Goal: Information Seeking & Learning: Learn about a topic

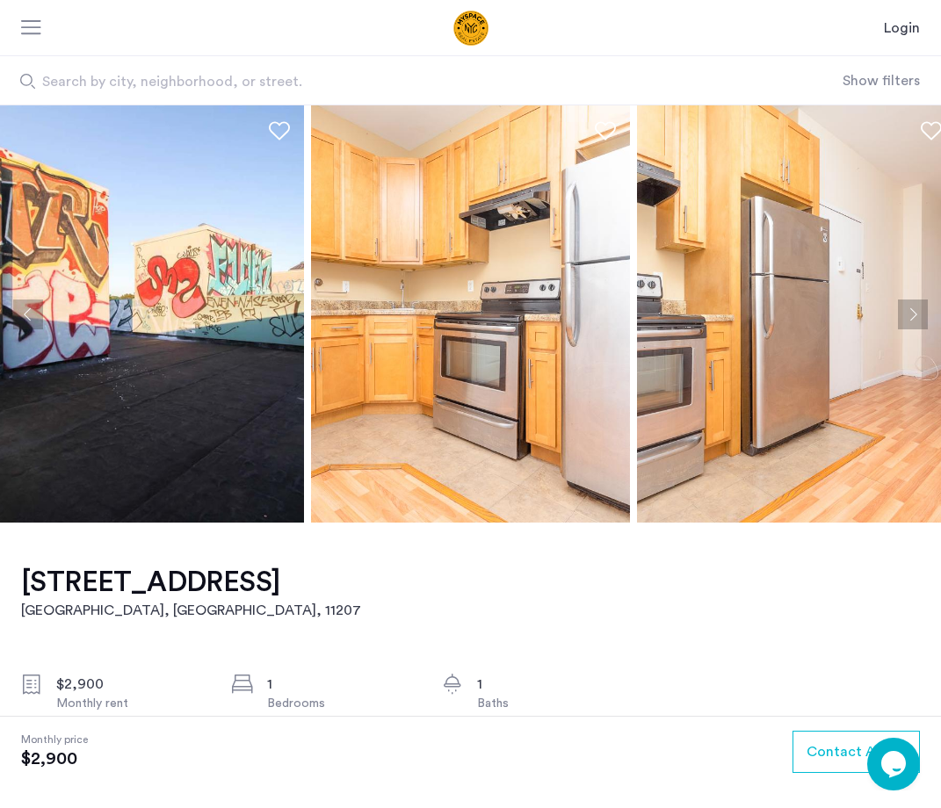
drag, startPoint x: 439, startPoint y: 464, endPoint x: 162, endPoint y: 464, distance: 277.5
click at [311, 464] on img at bounding box center [470, 313] width 319 height 417
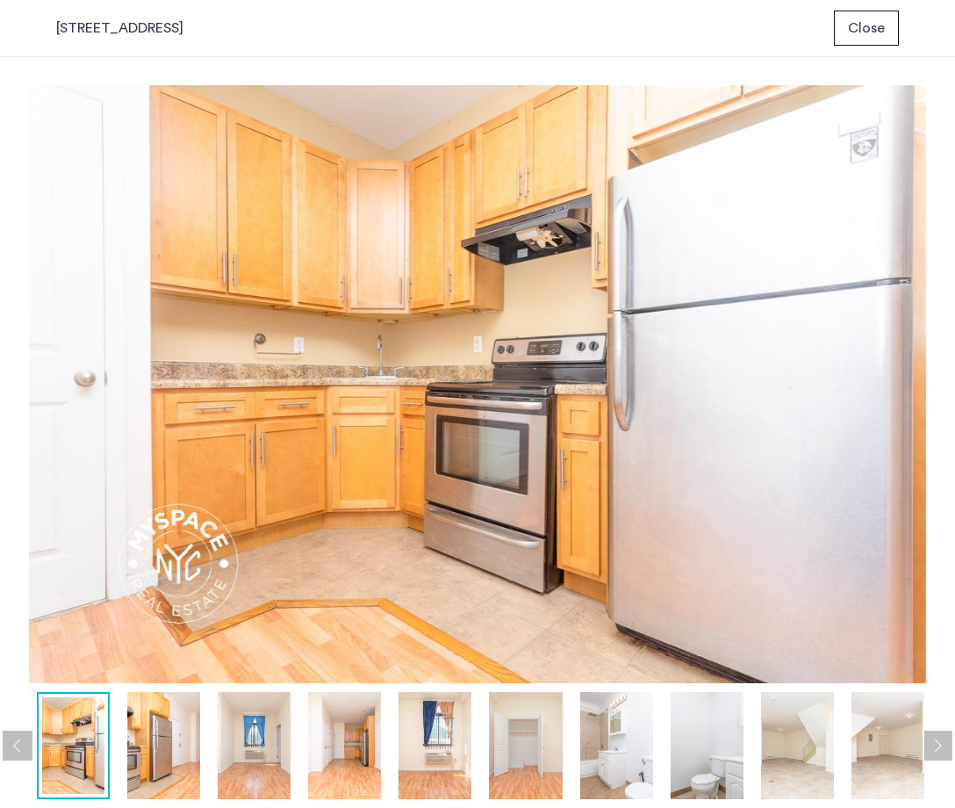
click at [849, 38] on button "Close" at bounding box center [866, 28] width 65 height 35
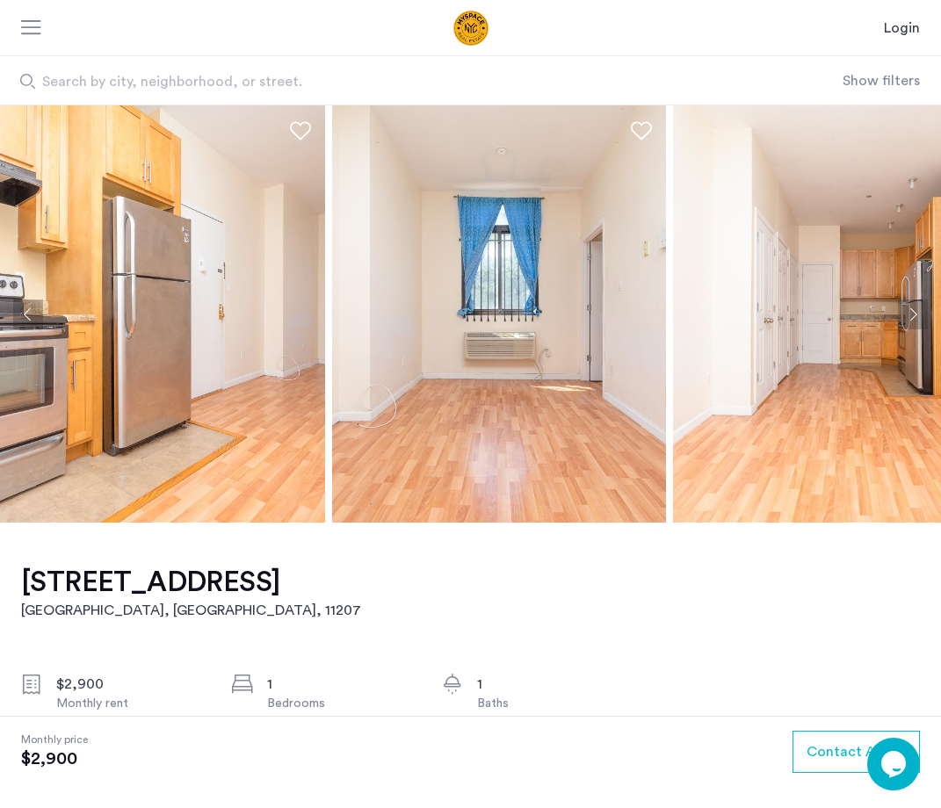
drag, startPoint x: 697, startPoint y: 376, endPoint x: 249, endPoint y: 370, distance: 447.9
click at [332, 370] on img at bounding box center [499, 313] width 334 height 417
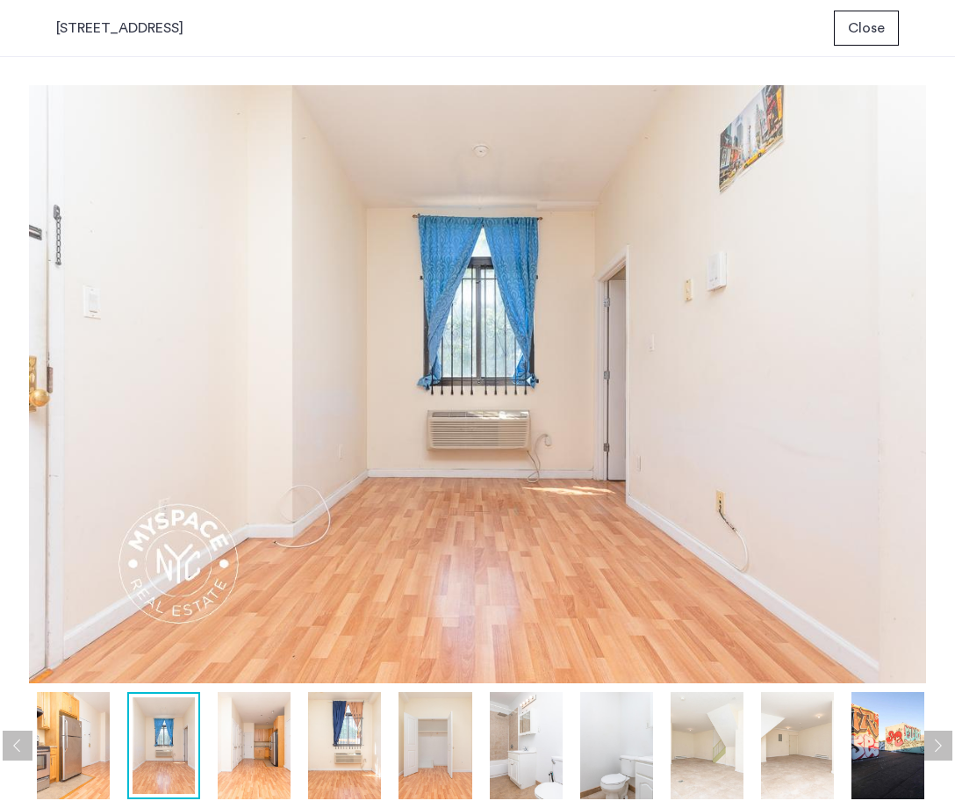
click at [840, 26] on button "Close" at bounding box center [866, 28] width 65 height 35
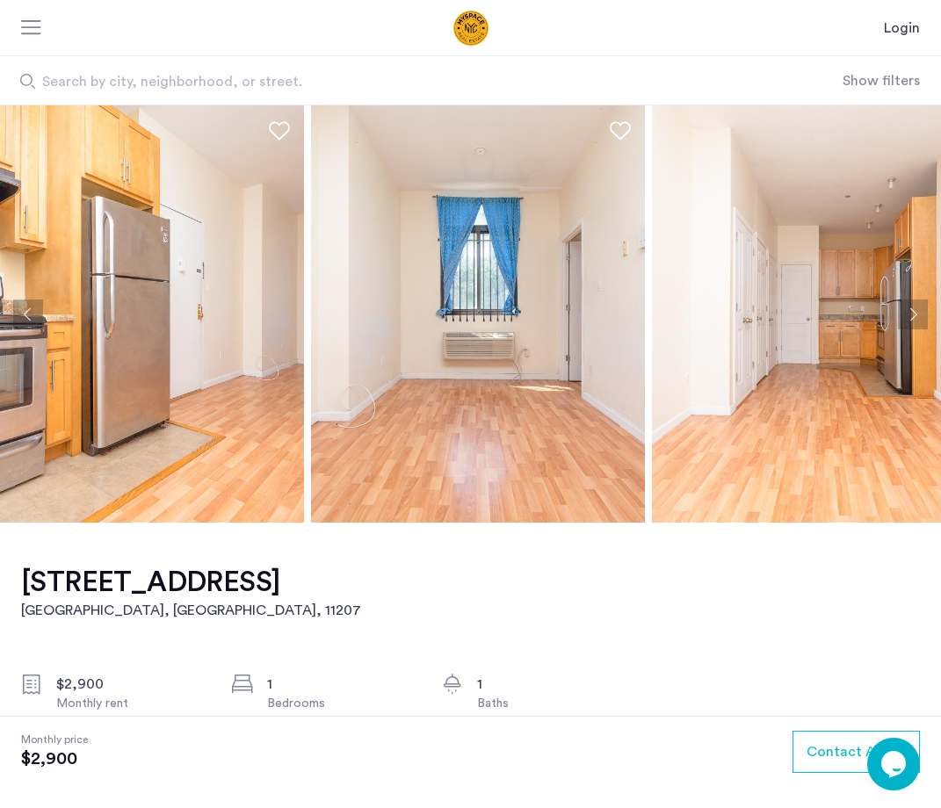
click at [916, 314] on button "Next apartment" at bounding box center [913, 314] width 30 height 30
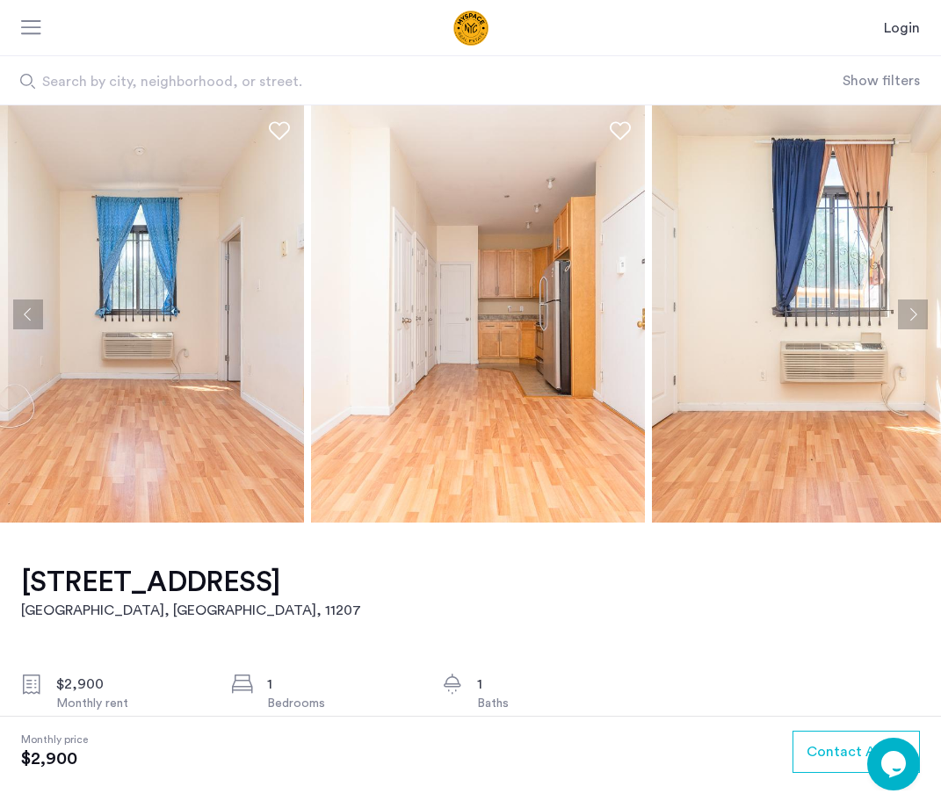
click at [916, 314] on button "Next apartment" at bounding box center [913, 314] width 30 height 30
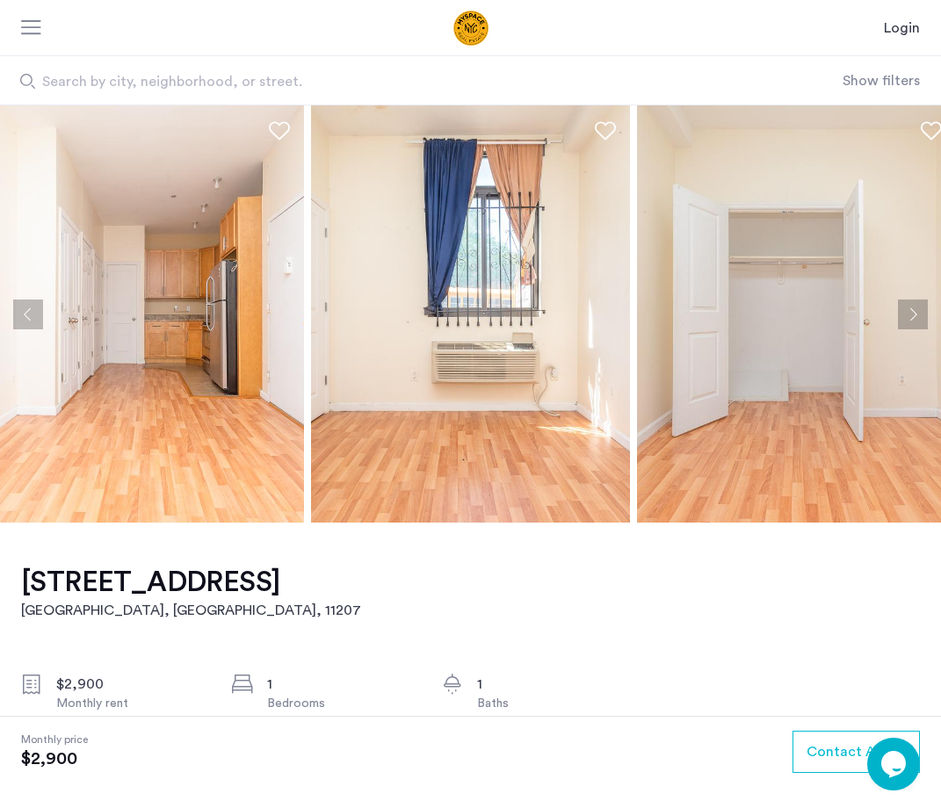
click at [916, 314] on button "Next apartment" at bounding box center [913, 314] width 30 height 30
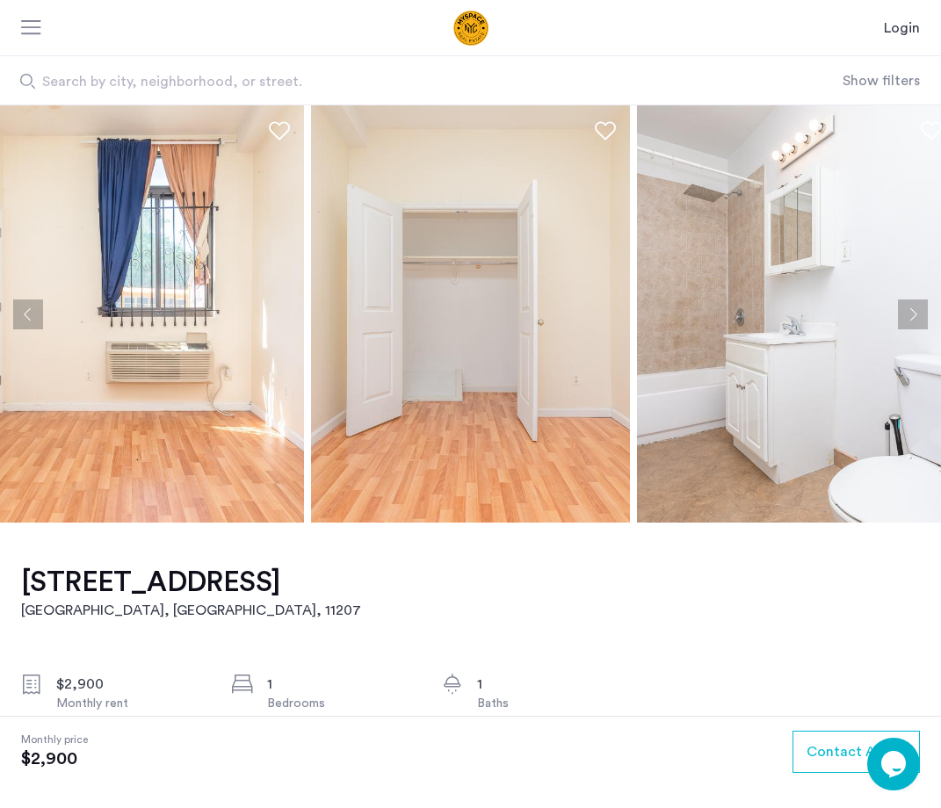
click at [916, 314] on button "Next apartment" at bounding box center [913, 314] width 30 height 30
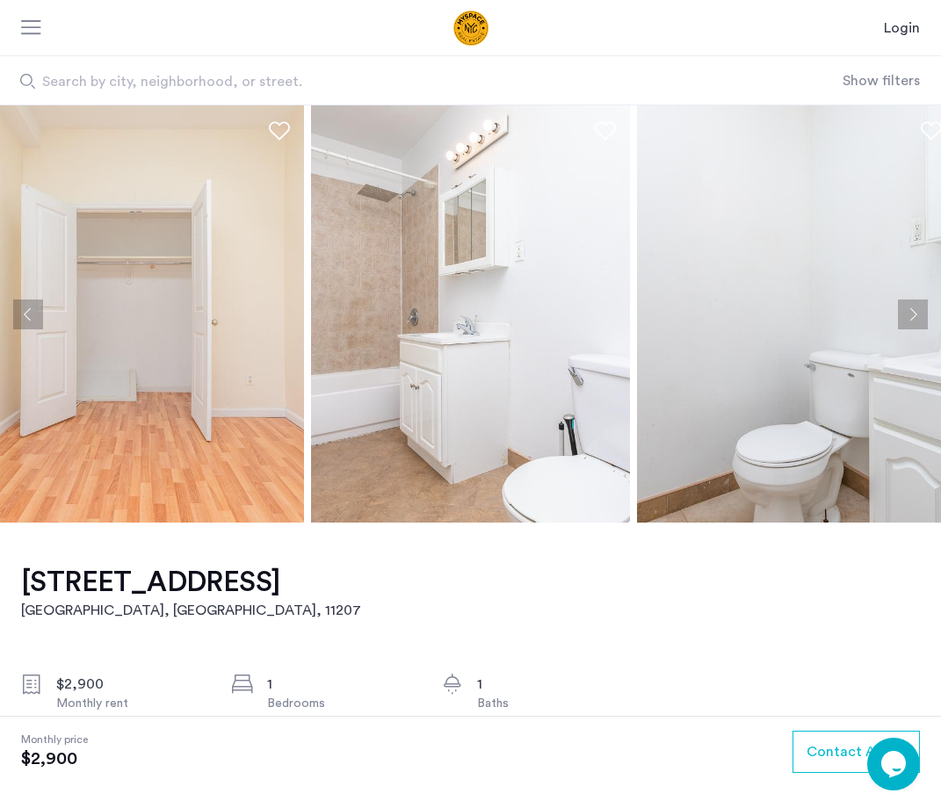
click at [916, 314] on button "Next apartment" at bounding box center [913, 314] width 30 height 30
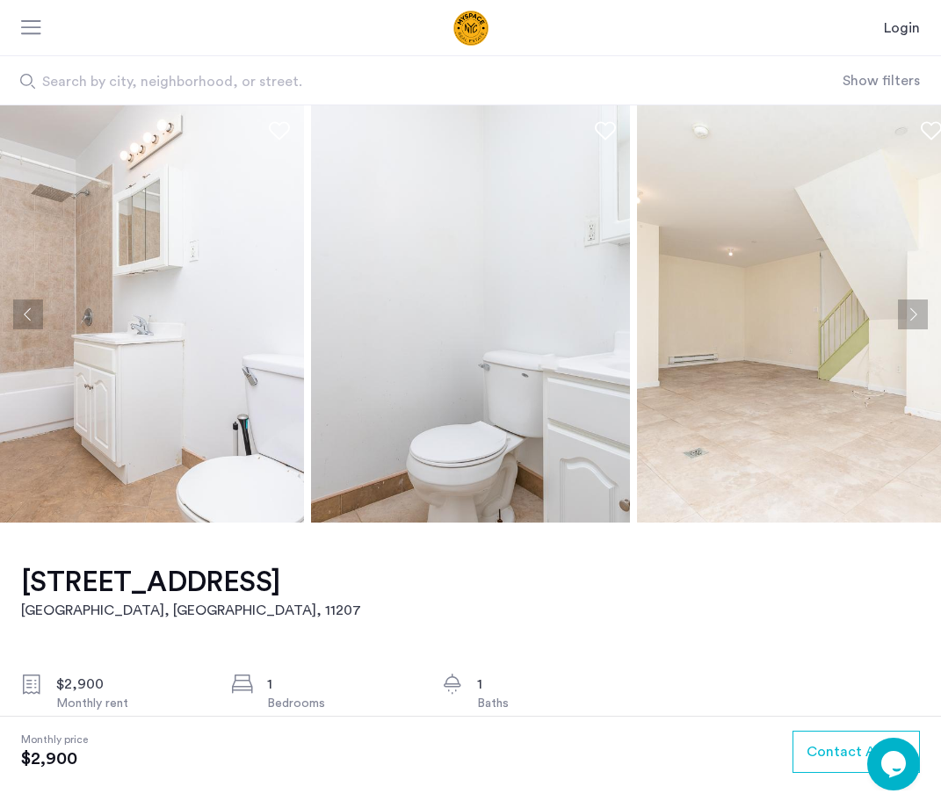
click at [916, 314] on button "Next apartment" at bounding box center [913, 314] width 30 height 30
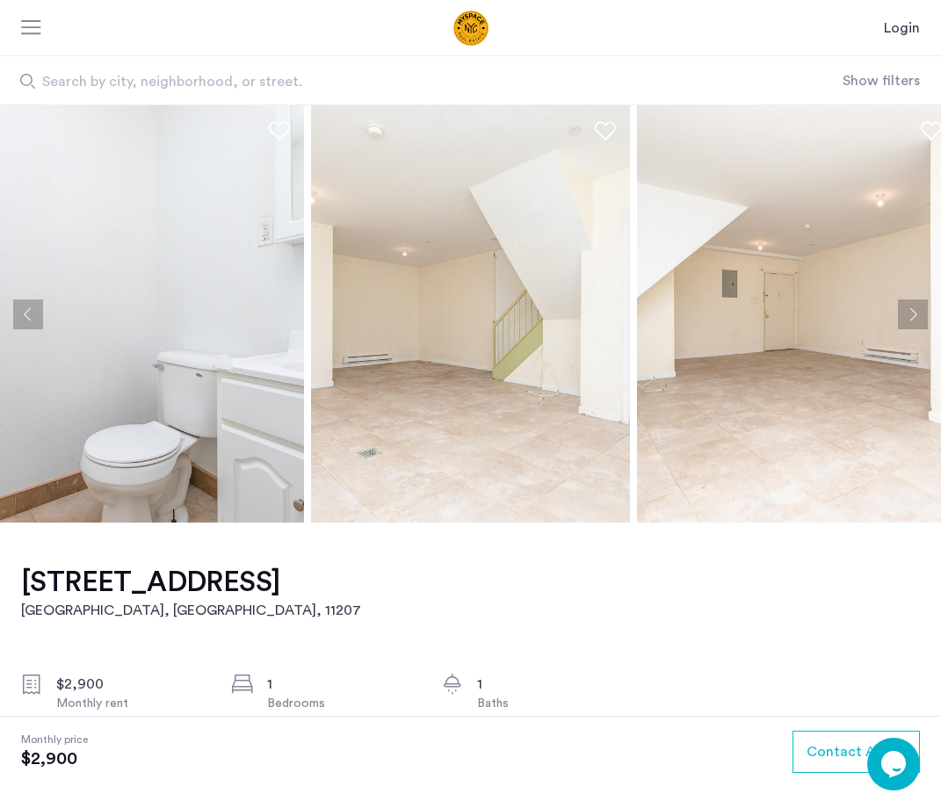
click at [914, 314] on button "Next apartment" at bounding box center [913, 314] width 30 height 30
click at [912, 314] on button "Next apartment" at bounding box center [913, 314] width 30 height 30
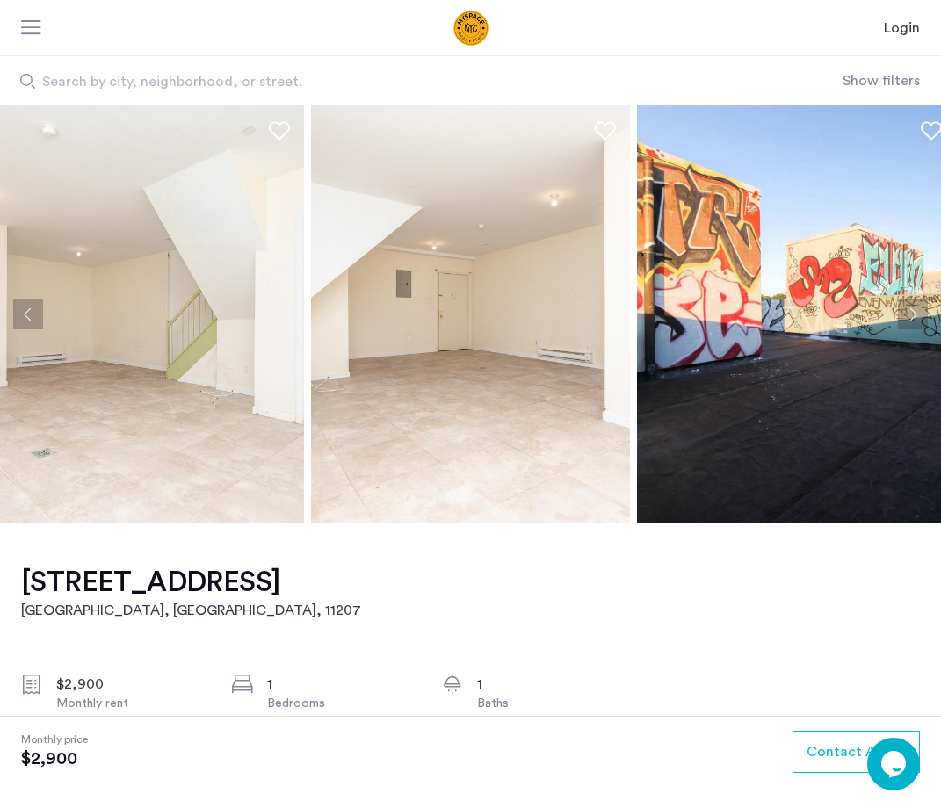
click at [912, 314] on button "Next apartment" at bounding box center [913, 314] width 30 height 30
click at [911, 314] on button "Next apartment" at bounding box center [913, 314] width 30 height 30
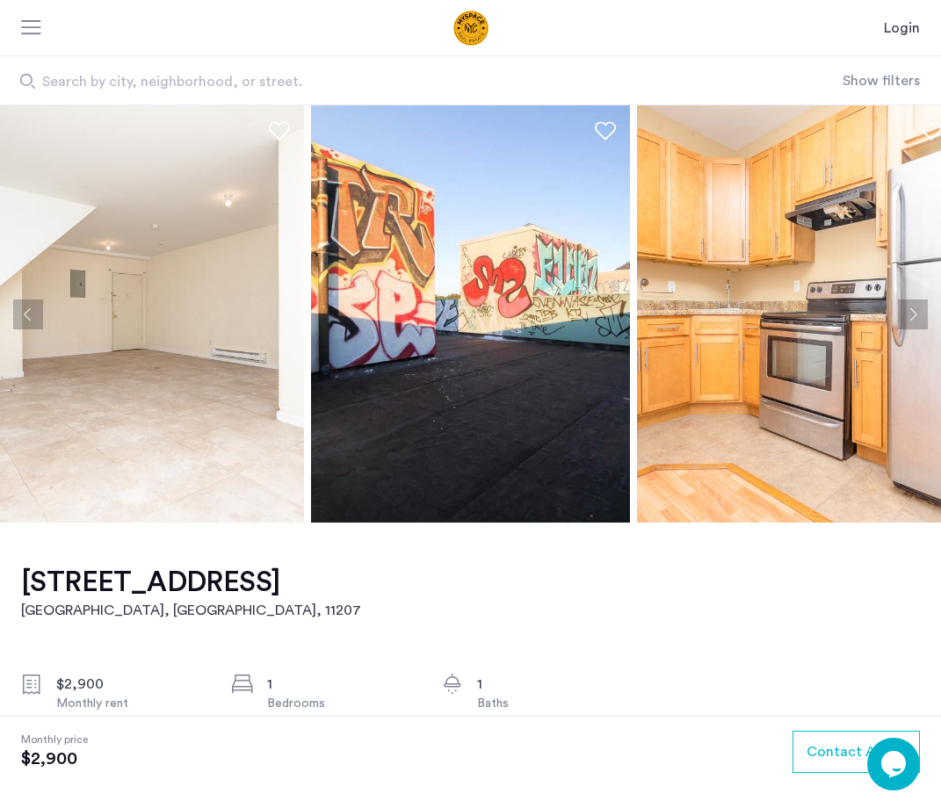
click at [911, 314] on button "Next apartment" at bounding box center [913, 314] width 30 height 30
